Goal: Task Accomplishment & Management: Manage account settings

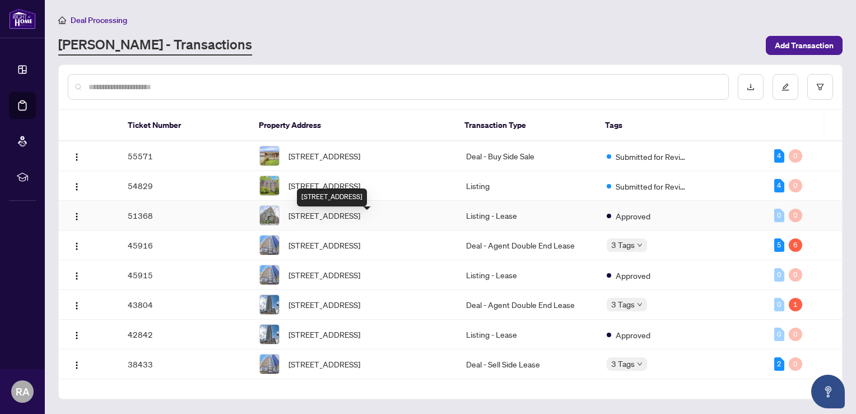
click at [334, 221] on span "[STREET_ADDRESS]" at bounding box center [325, 215] width 72 height 12
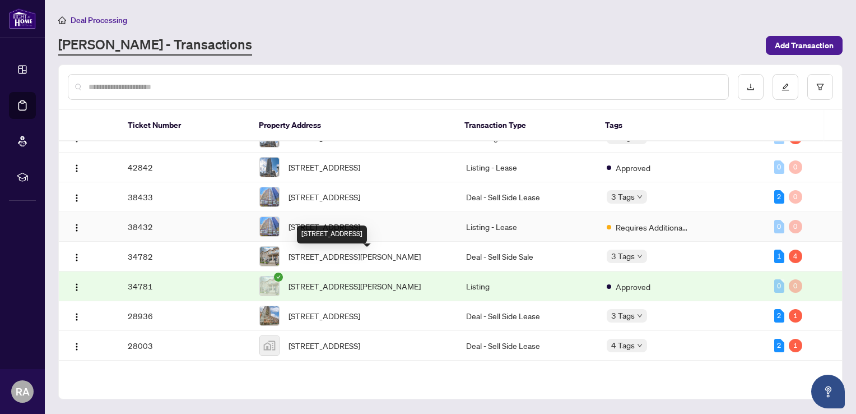
scroll to position [232, 0]
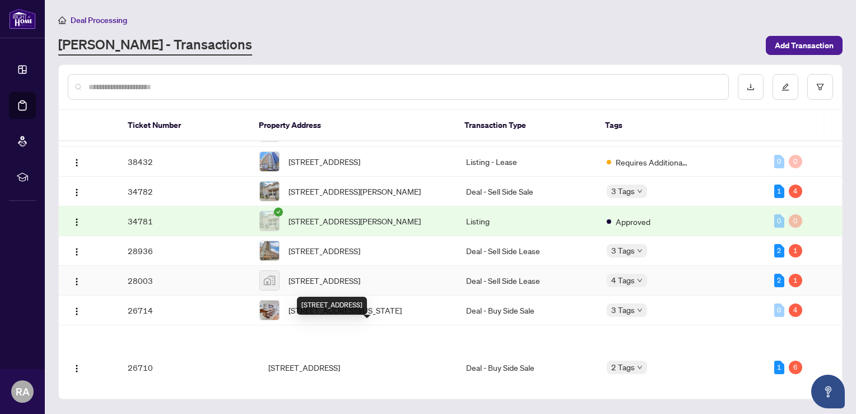
click at [360, 286] on span "[STREET_ADDRESS]" at bounding box center [325, 280] width 72 height 12
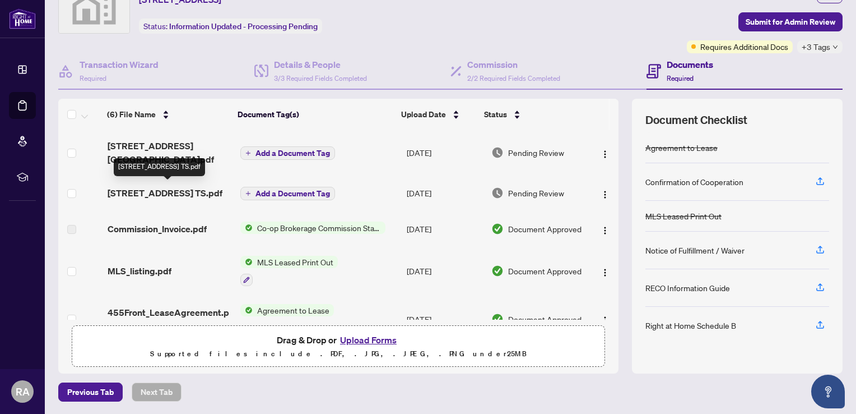
click at [164, 190] on span "[STREET_ADDRESS] TS.pdf" at bounding box center [165, 192] width 115 height 13
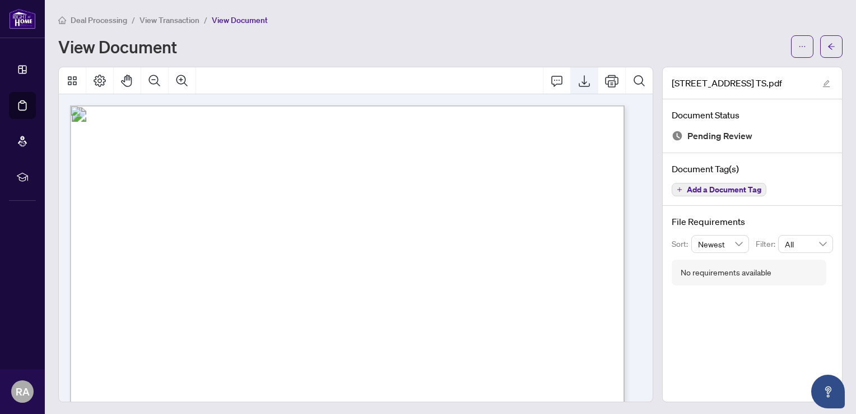
click at [578, 84] on icon "Export" at bounding box center [584, 80] width 13 height 13
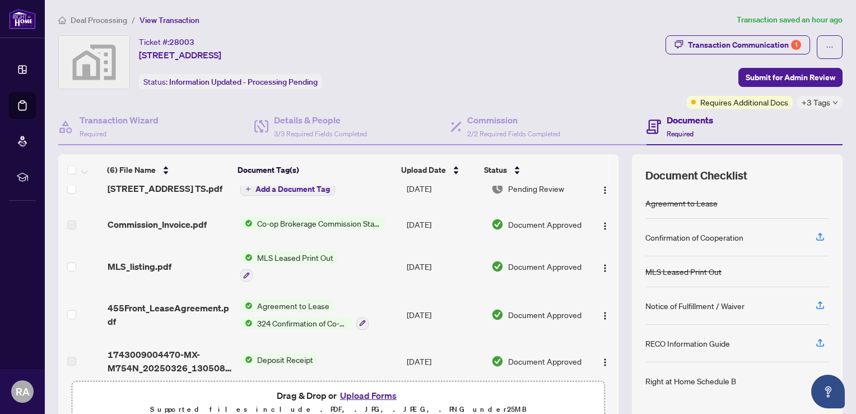
scroll to position [80, 0]
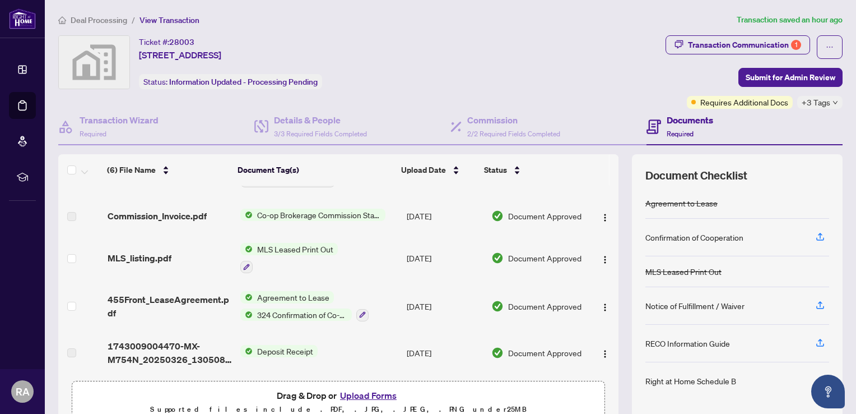
click at [357, 394] on button "Upload Forms" at bounding box center [368, 395] width 63 height 15
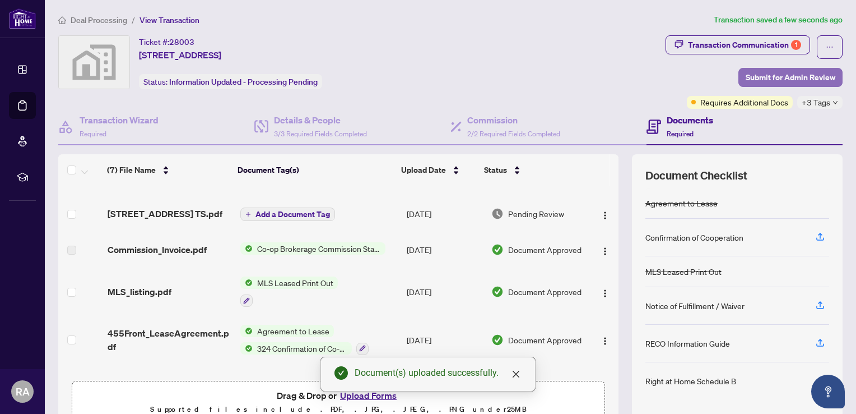
click at [786, 80] on span "Submit for Admin Review" at bounding box center [791, 77] width 90 height 18
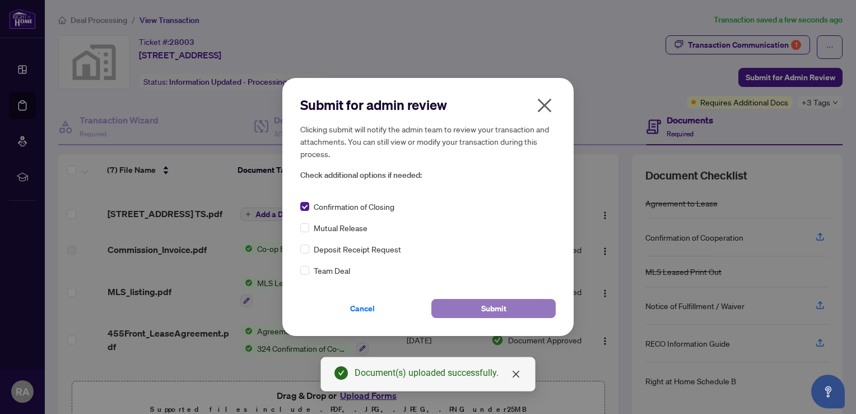
click at [493, 306] on span "Submit" at bounding box center [493, 308] width 25 height 18
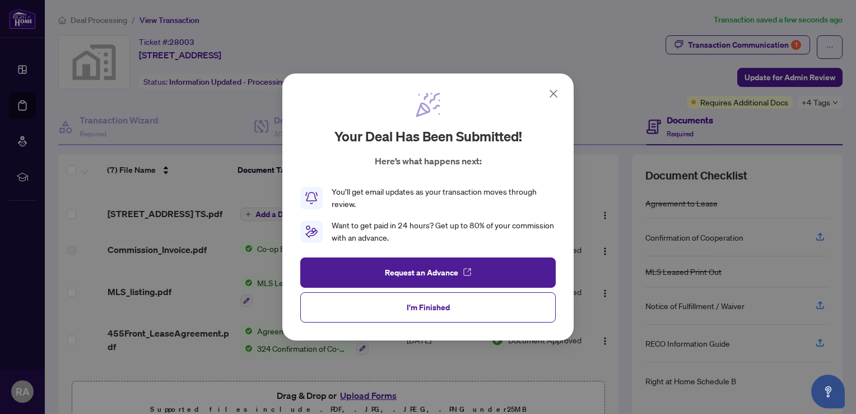
click at [555, 97] on icon at bounding box center [553, 93] width 13 height 13
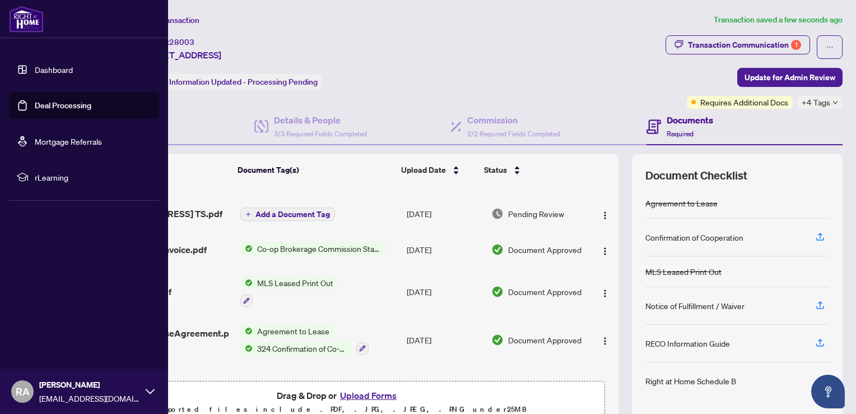
click at [72, 101] on link "Deal Processing" at bounding box center [63, 105] width 57 height 10
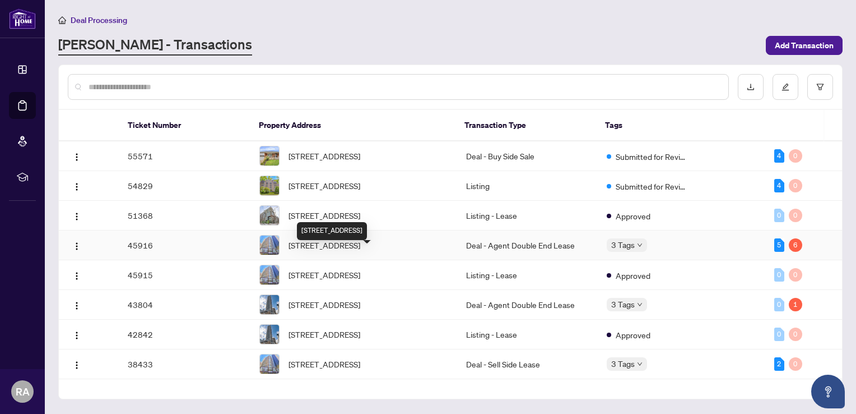
click at [309, 251] on span "[STREET_ADDRESS]" at bounding box center [325, 245] width 72 height 12
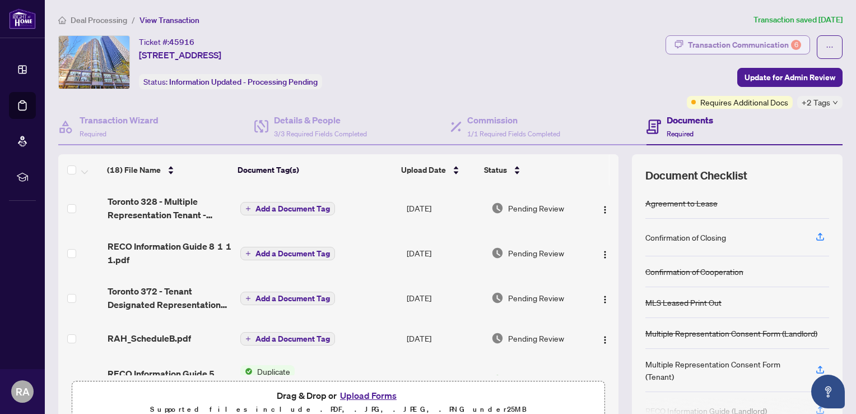
click at [735, 47] on div "Transaction Communication 6" at bounding box center [744, 45] width 113 height 18
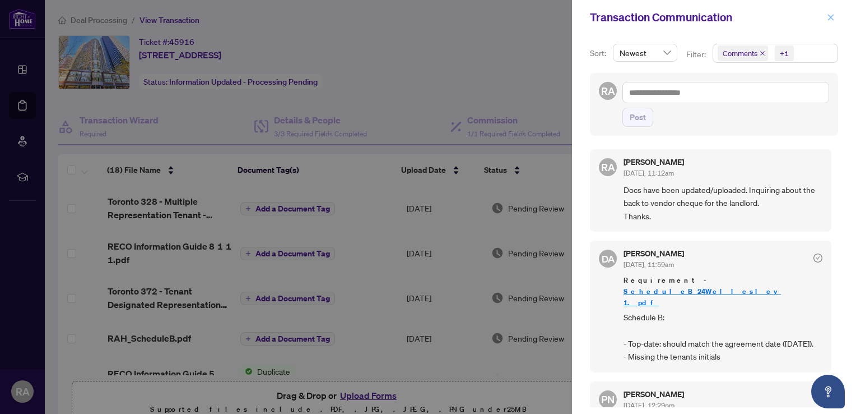
click at [832, 16] on icon "close" at bounding box center [831, 17] width 6 height 6
